Goal: Information Seeking & Learning: Learn about a topic

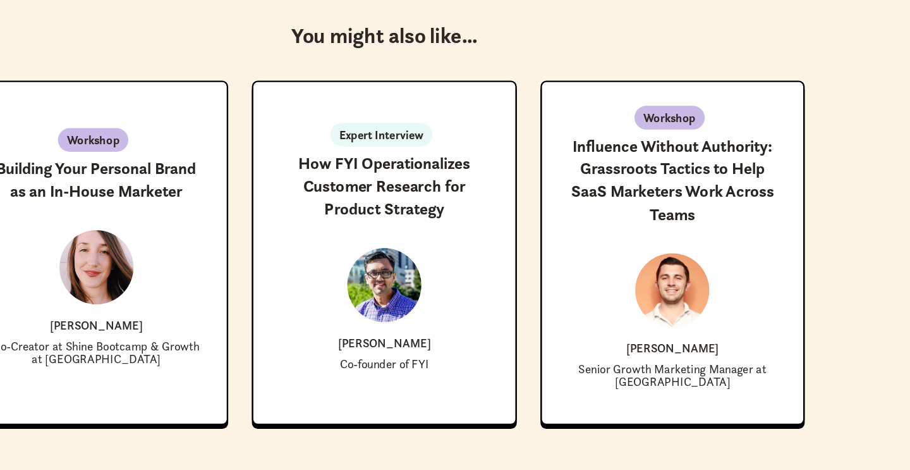
scroll to position [1200, 0]
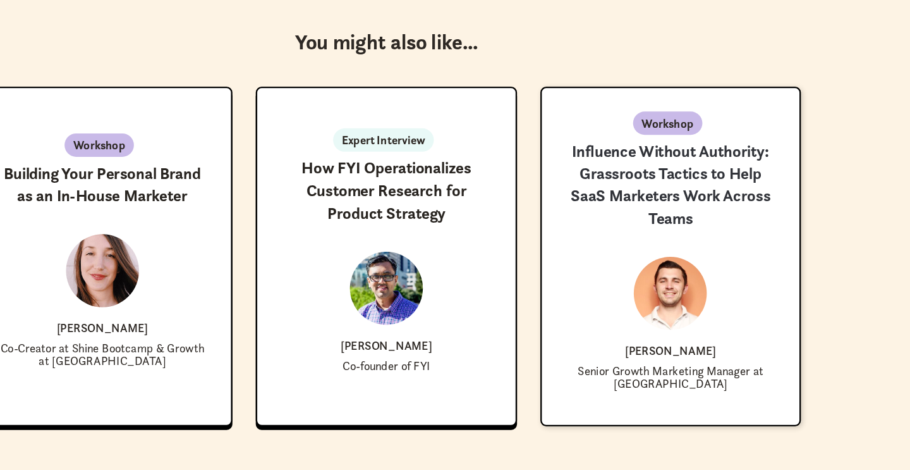
click at [702, 181] on div "Workshop Influence Without Authority: Grassroots Tactics to Help SaaS Marketers…" at bounding box center [701, 215] width 183 height 116
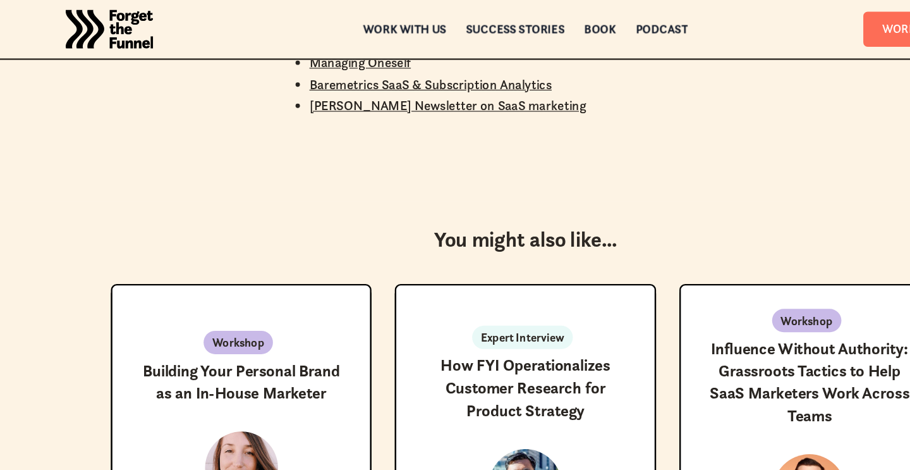
scroll to position [887, 0]
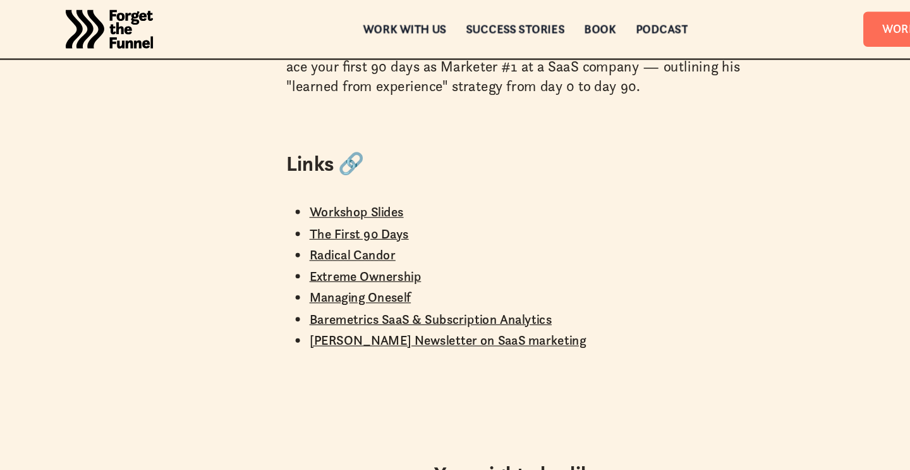
click at [336, 202] on link "The First 90 Days" at bounding box center [311, 202] width 86 height 15
